Goal: Information Seeking & Learning: Learn about a topic

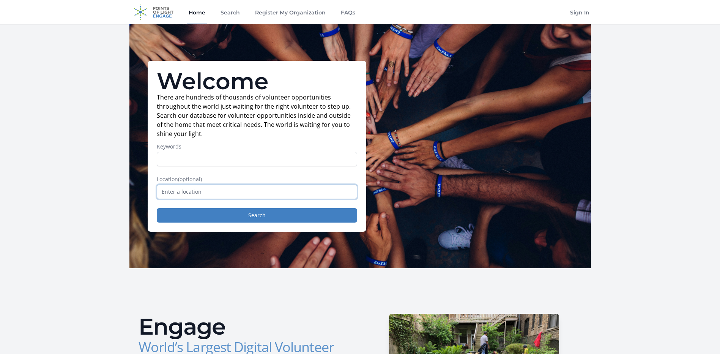
click at [188, 193] on input "text" at bounding box center [257, 192] width 200 height 14
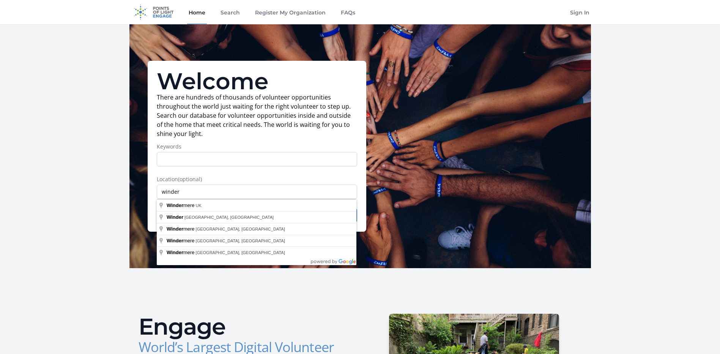
type input "Winder, GA, USA"
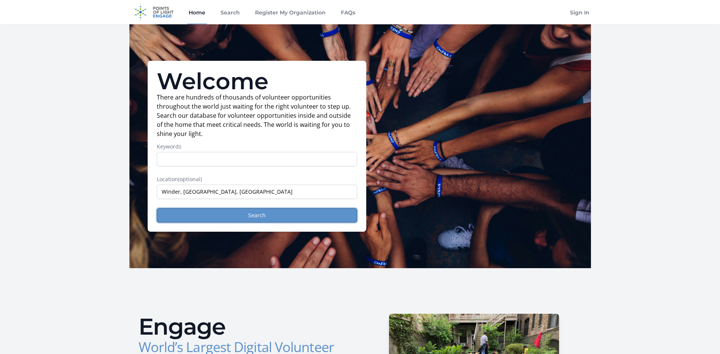
click at [224, 212] on button "Search" at bounding box center [257, 215] width 200 height 14
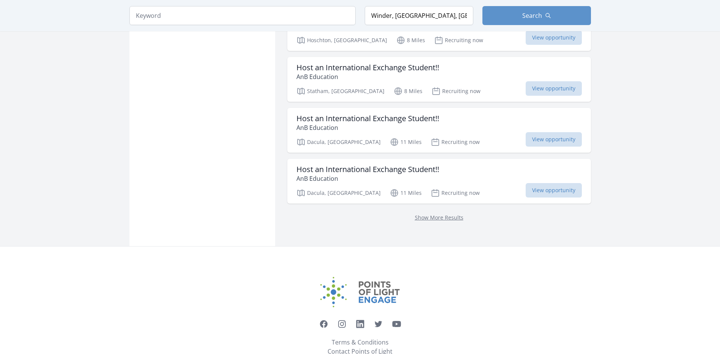
scroll to position [1001, 0]
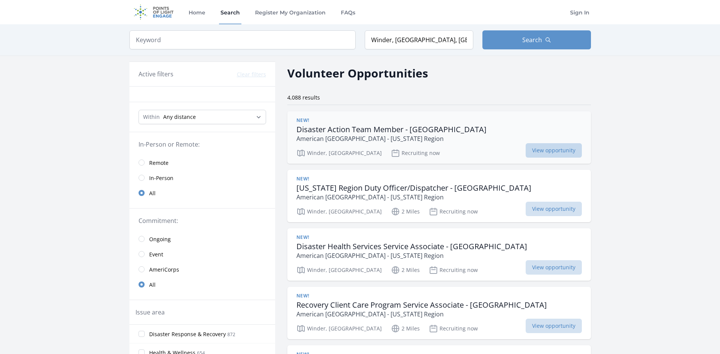
click at [561, 152] on span "View opportunity" at bounding box center [554, 150] width 56 height 14
